Goal: Book appointment/travel/reservation

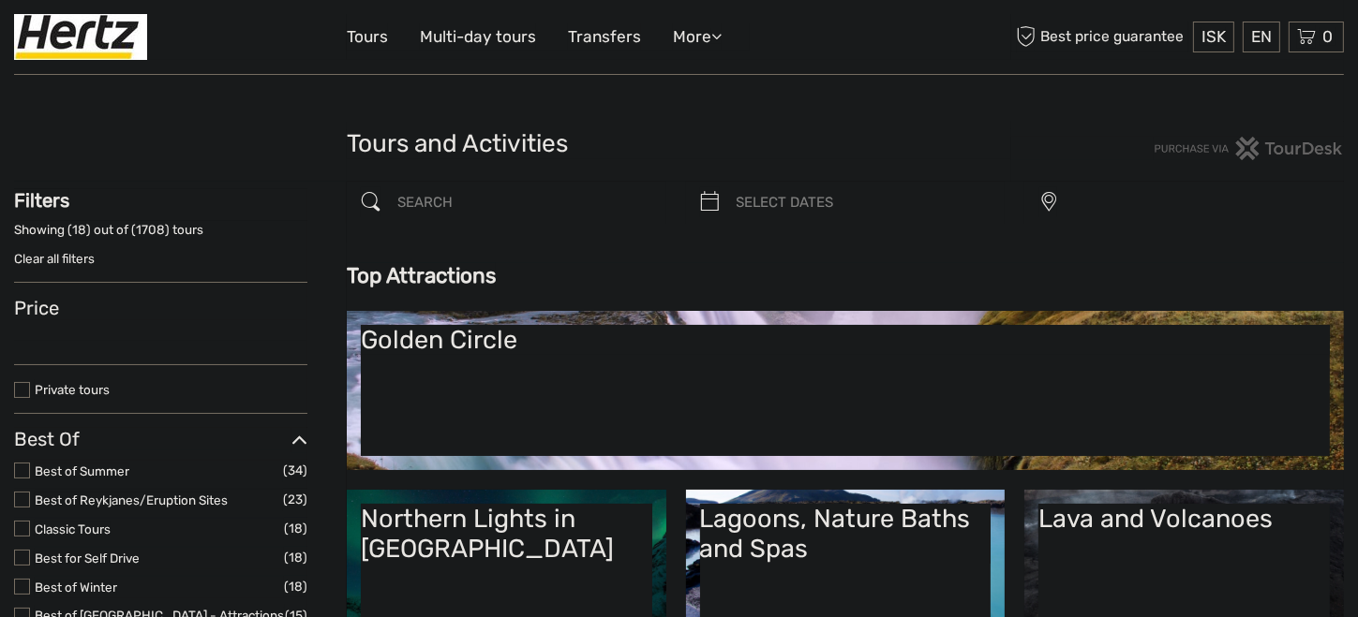
select select
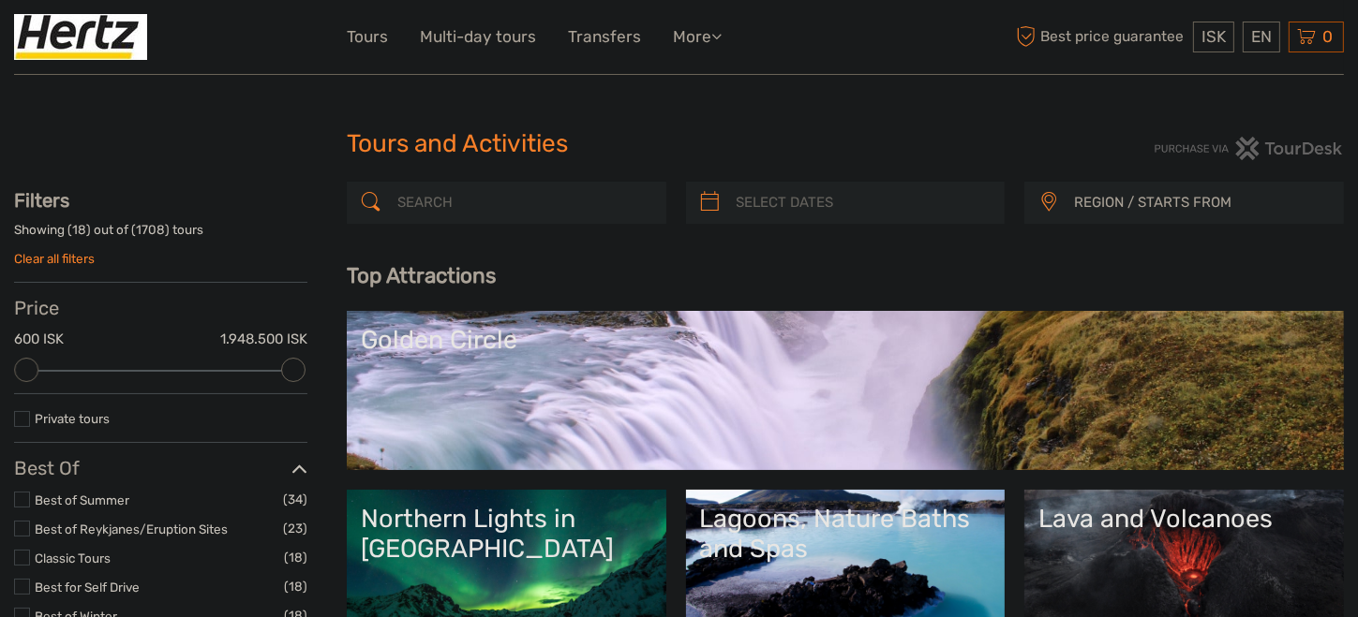
click at [526, 209] on input "search" at bounding box center [523, 202] width 267 height 33
paste input "Landmannalaugar"
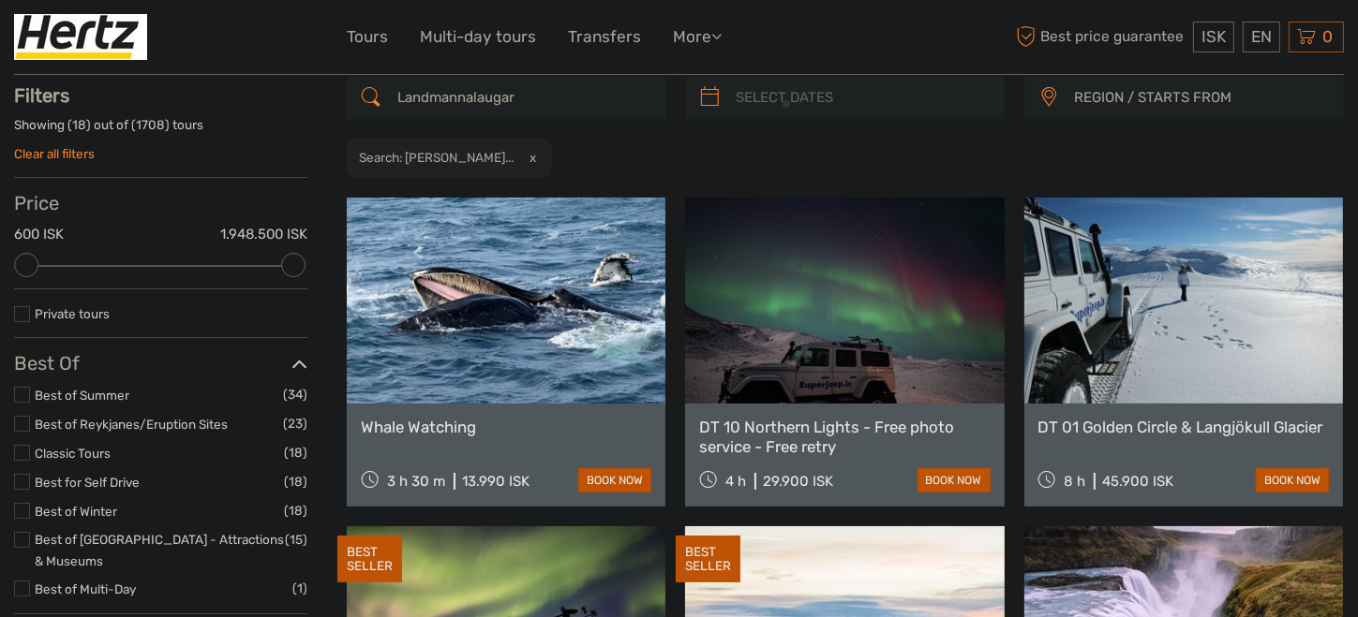
scroll to position [106, 0]
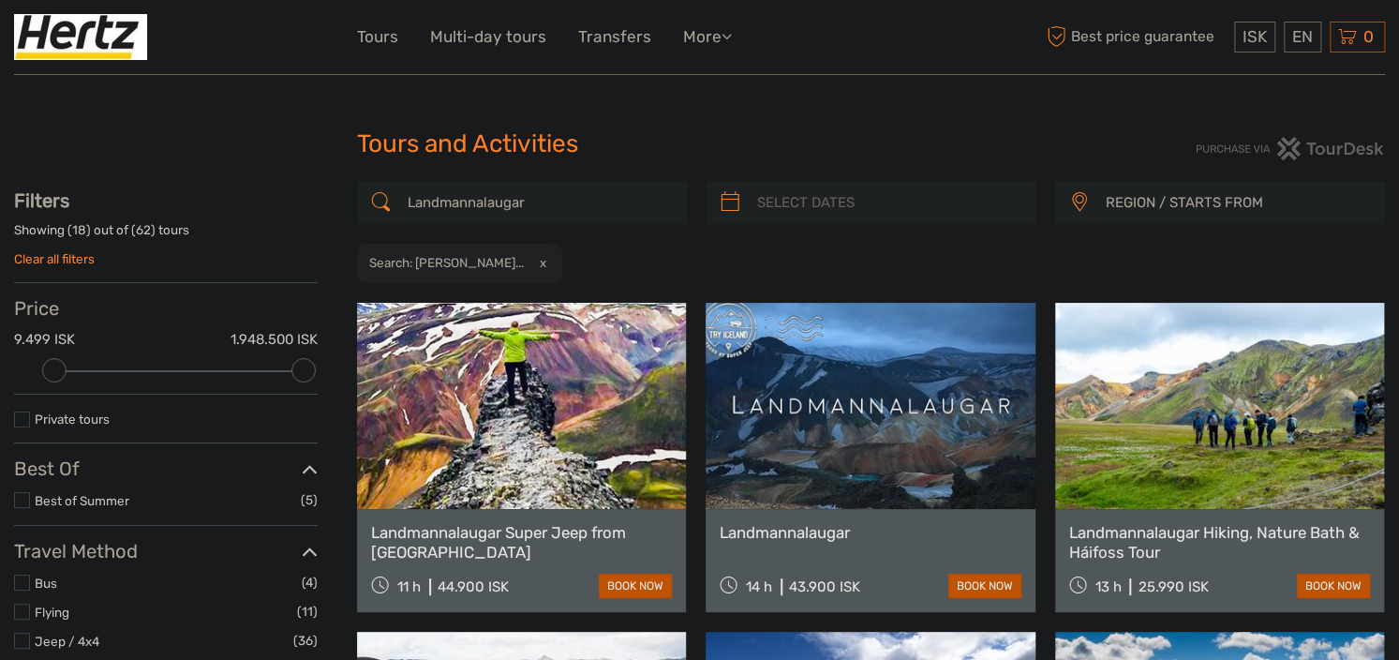
type input "Landmannalaugar"
drag, startPoint x: 297, startPoint y: 370, endPoint x: 137, endPoint y: 388, distance: 161.2
click at [137, 388] on div "Price 9.499 ISK 26.950 ISK Clear" at bounding box center [166, 345] width 304 height 97
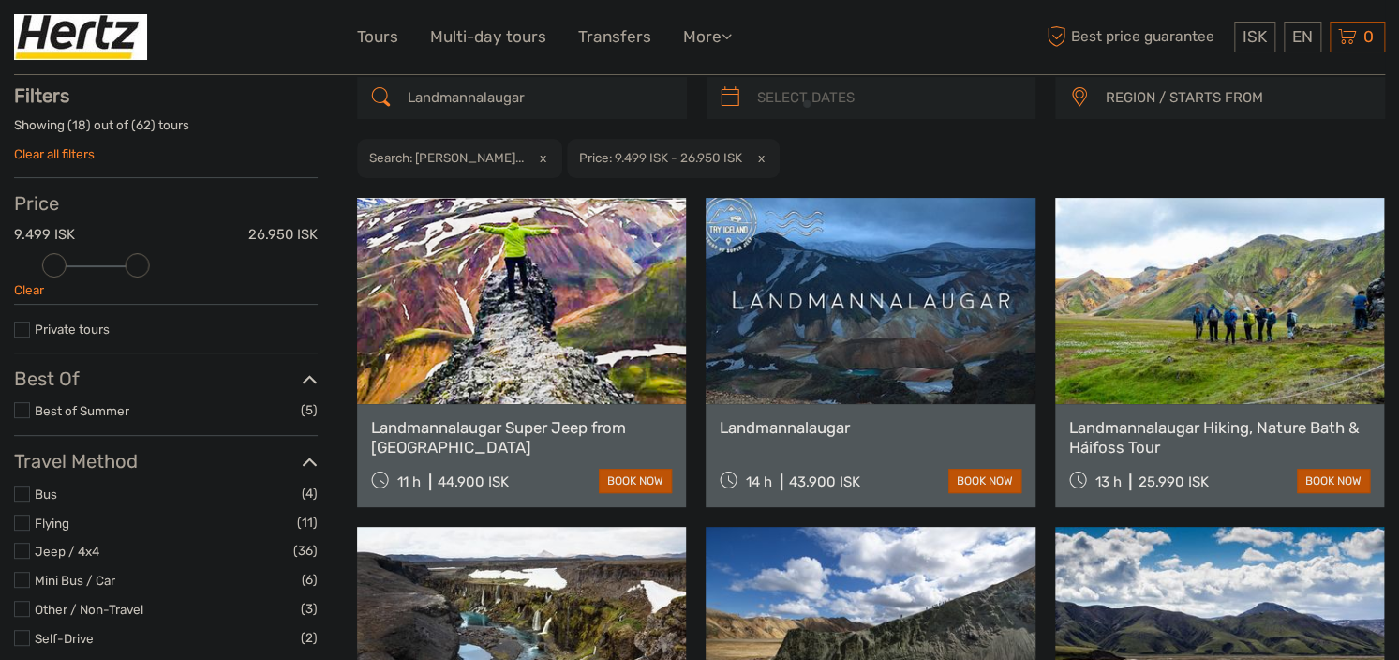
scroll to position [106, 0]
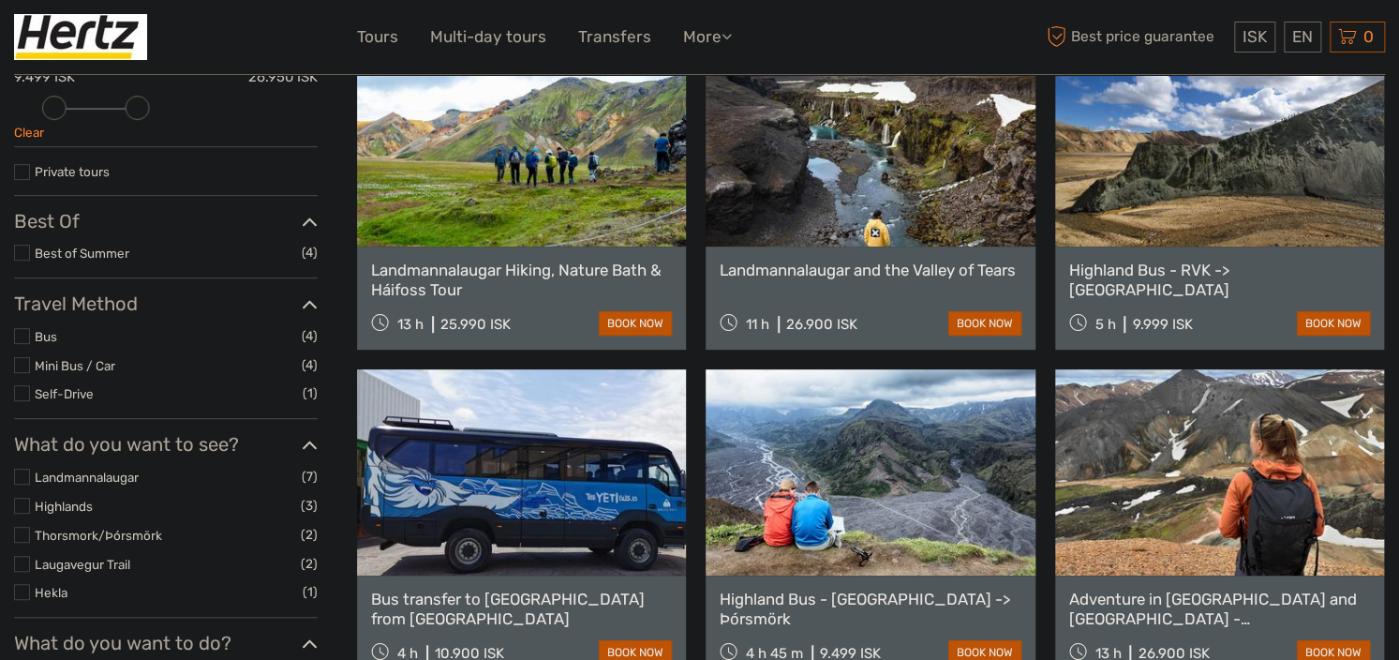
scroll to position [106, 0]
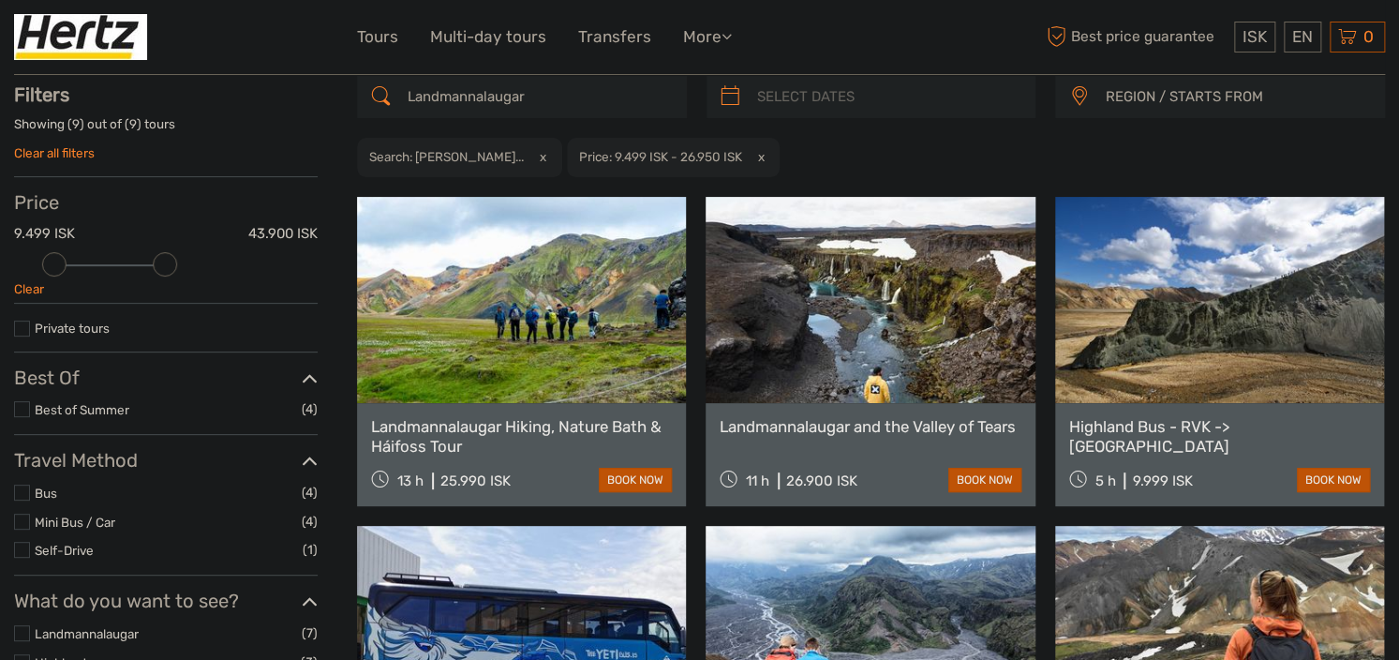
drag, startPoint x: 137, startPoint y: 261, endPoint x: 153, endPoint y: 264, distance: 16.2
click at [153, 264] on div at bounding box center [165, 264] width 24 height 24
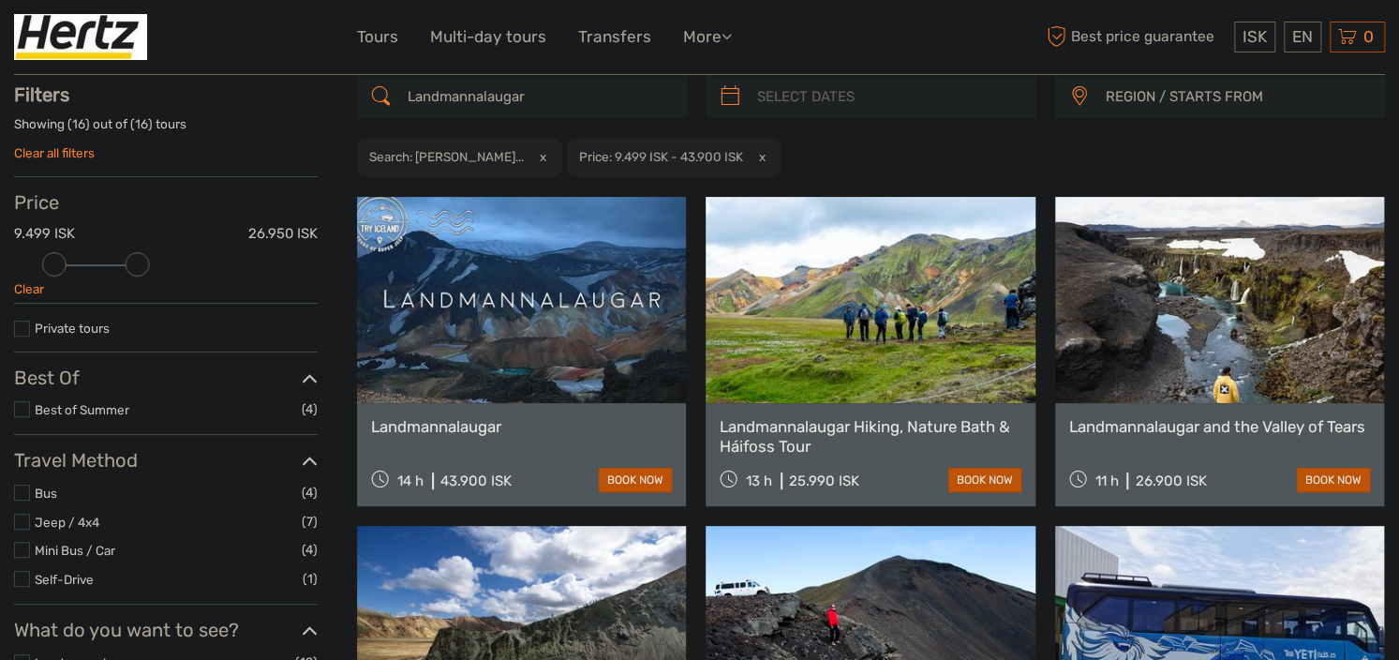
drag, startPoint x: 170, startPoint y: 270, endPoint x: 154, endPoint y: 273, distance: 16.2
click at [154, 273] on div "Price 9.499 ISK 26.950 ISK Clear" at bounding box center [166, 247] width 304 height 112
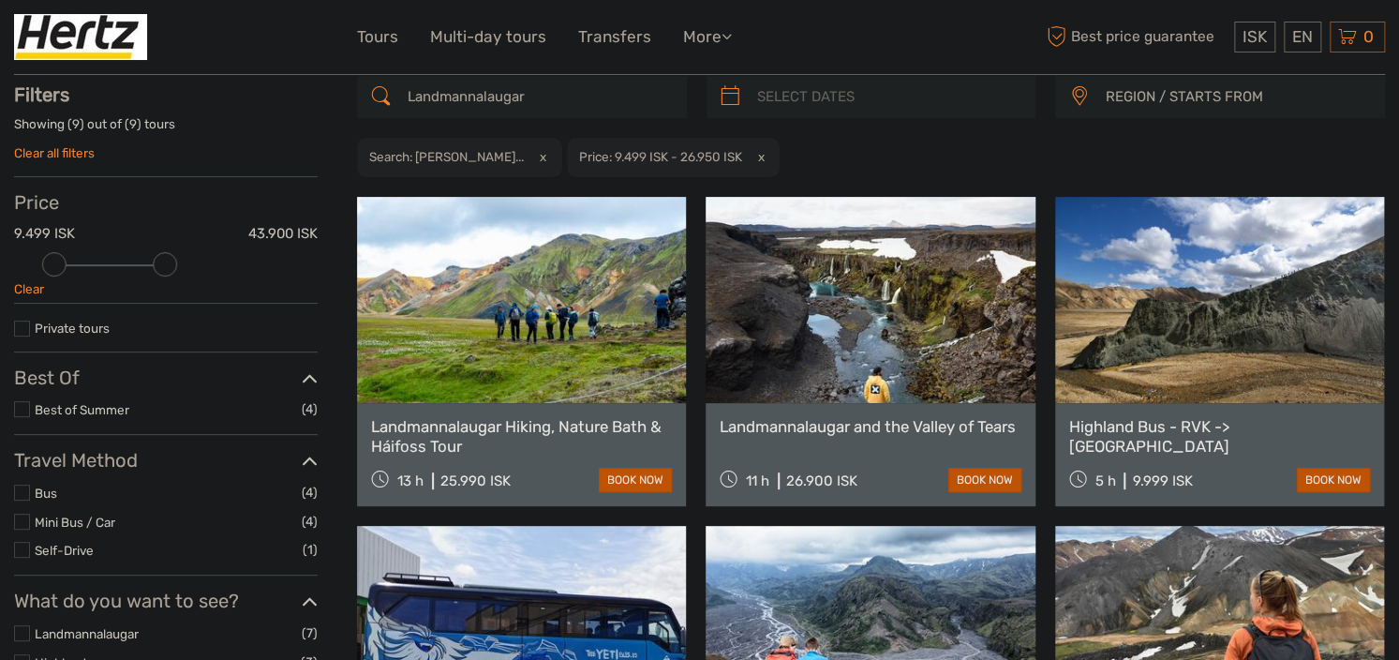
drag, startPoint x: 140, startPoint y: 270, endPoint x: 156, endPoint y: 268, distance: 17.0
click at [156, 268] on div at bounding box center [165, 264] width 24 height 24
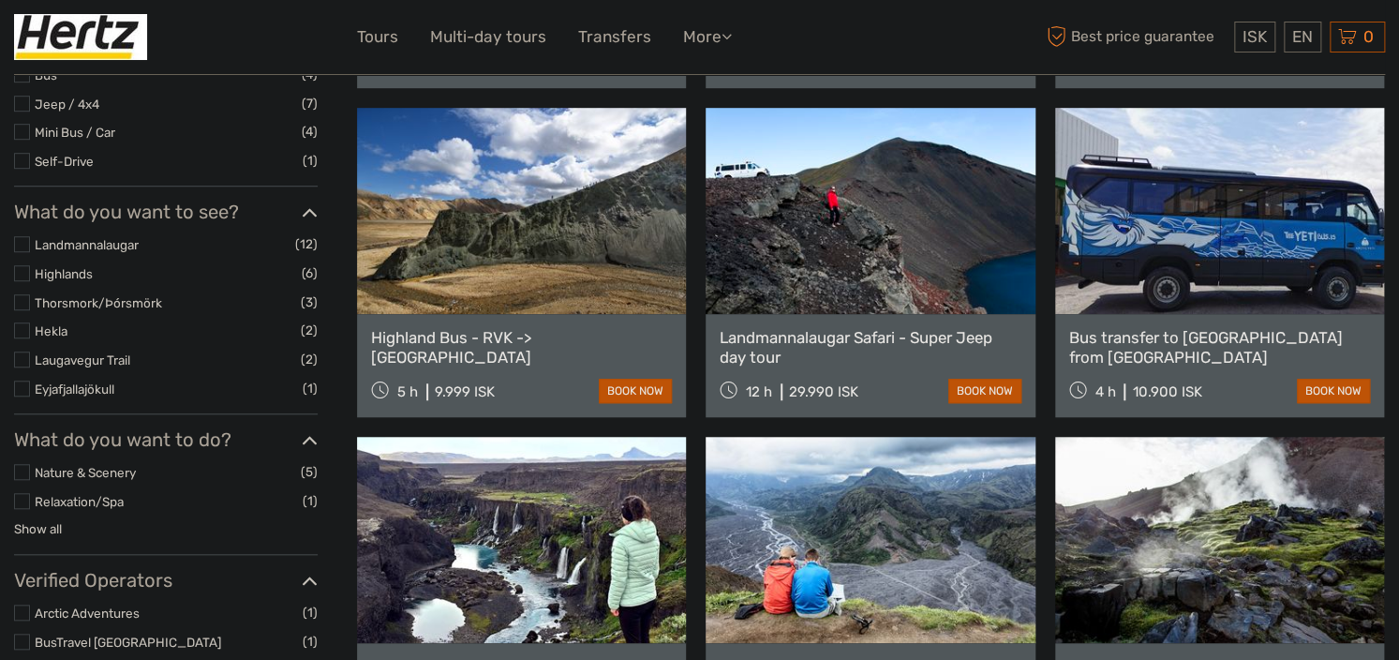
scroll to position [1207, 0]
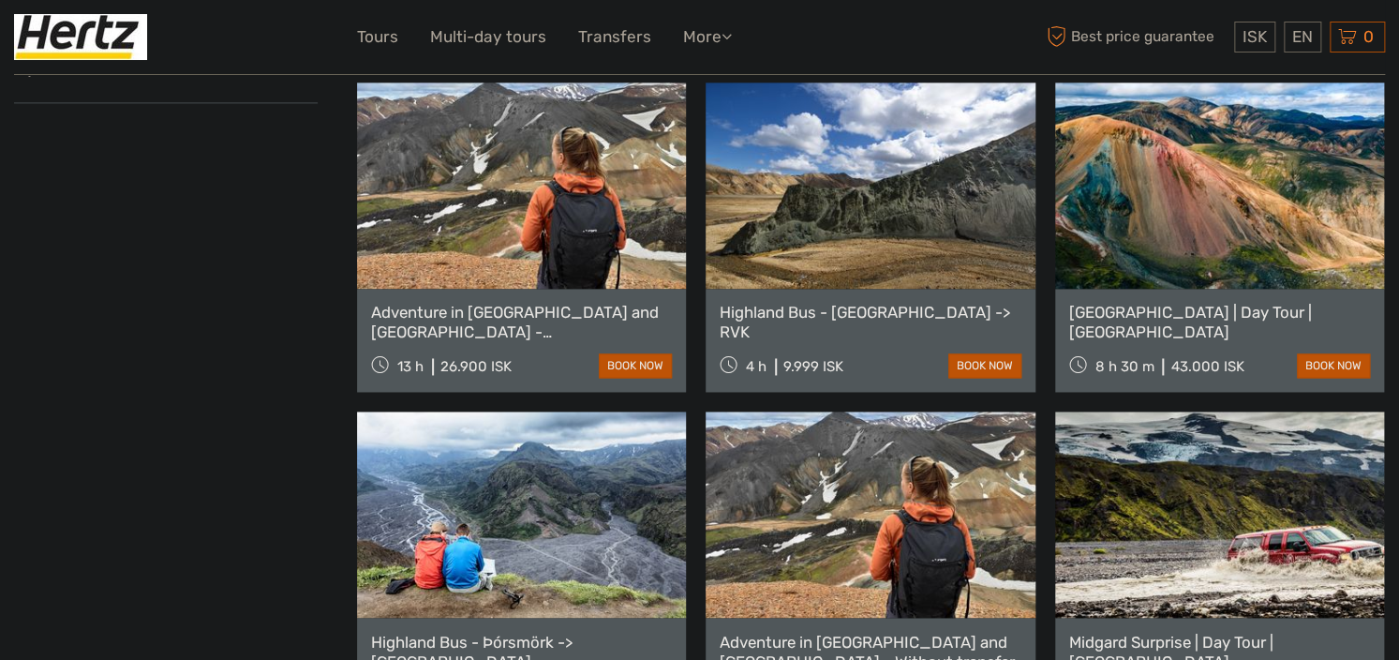
click at [415, 330] on link "Adventure in [GEOGRAPHIC_DATA] and [GEOGRAPHIC_DATA] - [GEOGRAPHIC_DATA] and [G…" at bounding box center [521, 322] width 301 height 38
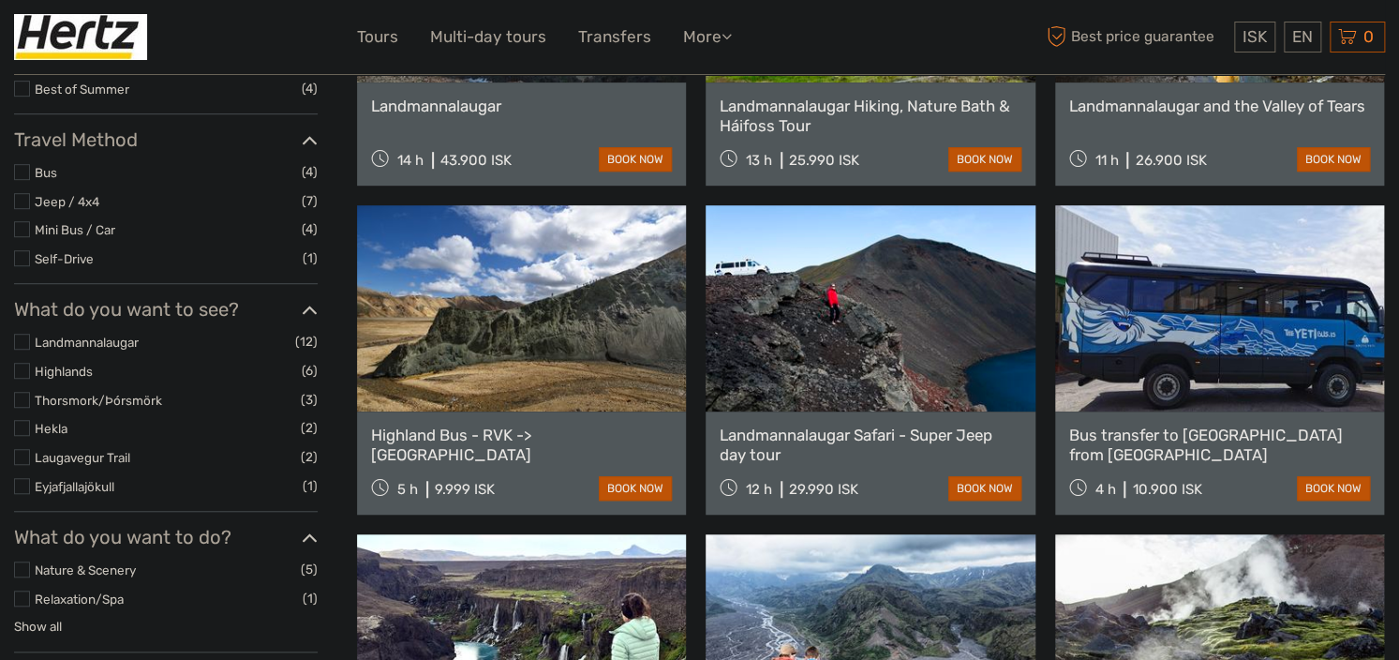
scroll to position [113, 0]
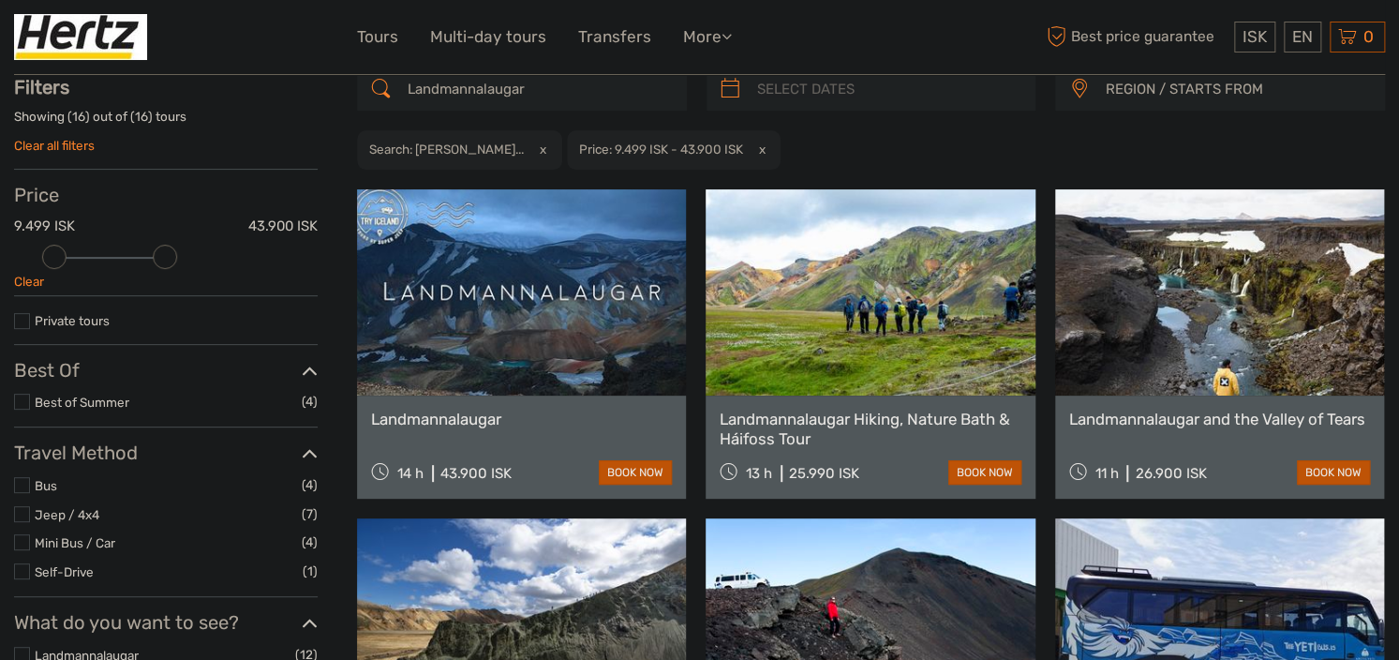
click at [772, 432] on link "Landmannalaugar Hiking, Nature Bath & Háifoss Tour" at bounding box center [870, 428] width 301 height 38
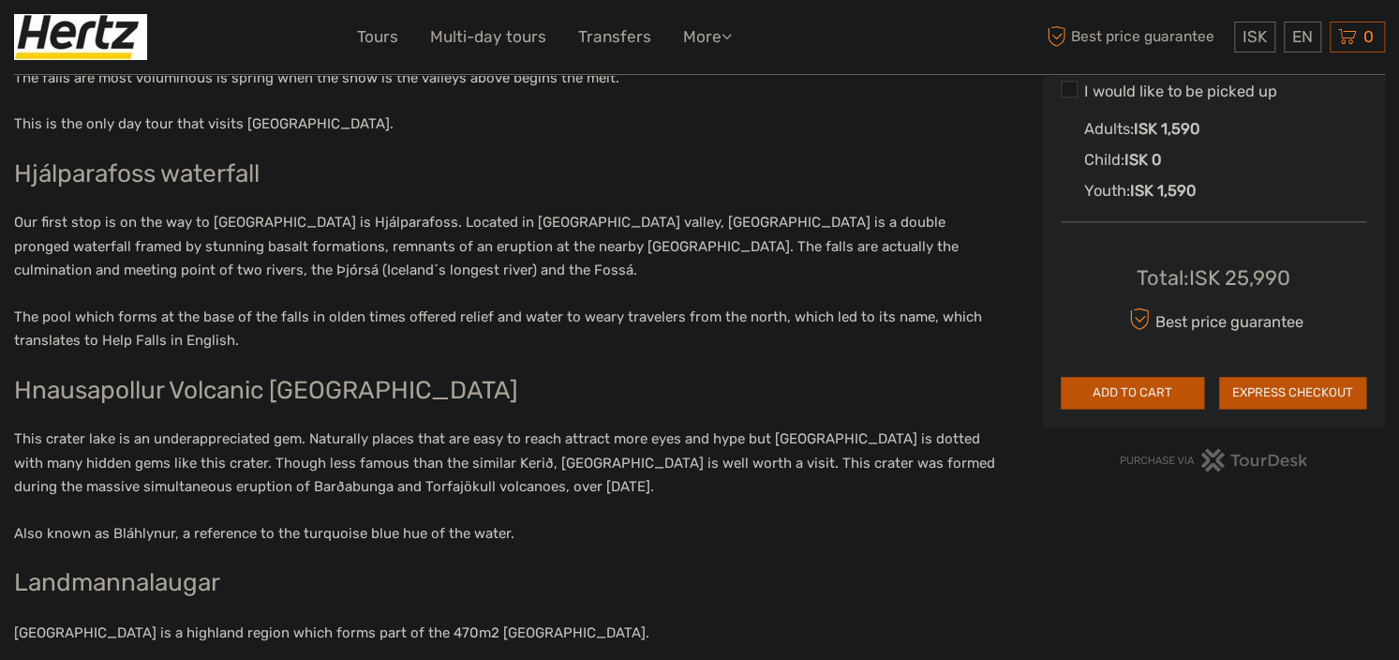
scroll to position [781, 0]
